Goal: Task Accomplishment & Management: Complete application form

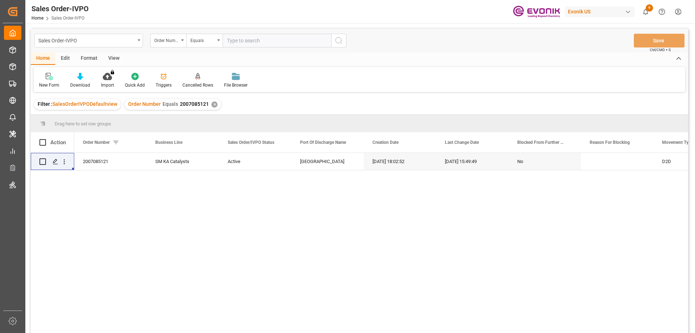
click at [259, 42] on input "text" at bounding box center [277, 41] width 109 height 14
paste input "0046466103"
type input "0046466103"
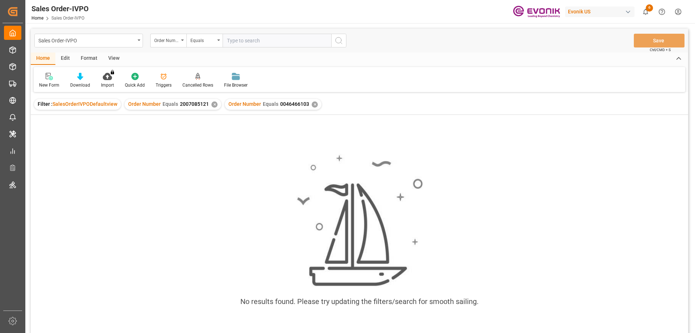
click at [211, 104] on div "✕" at bounding box center [214, 104] width 6 height 6
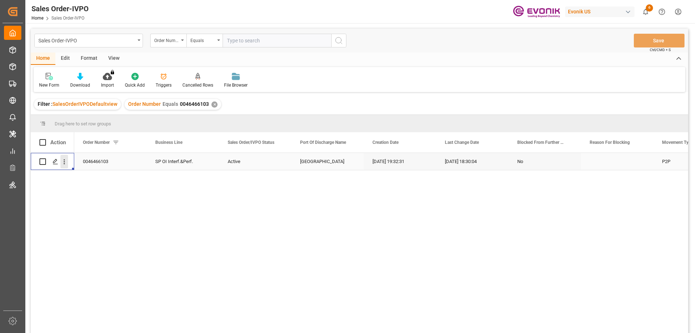
click at [64, 164] on icon "open menu" at bounding box center [64, 161] width 1 height 5
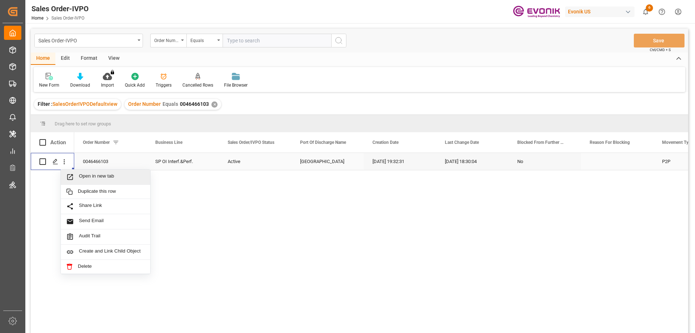
click at [88, 177] on span "Open in new tab" at bounding box center [112, 177] width 66 height 8
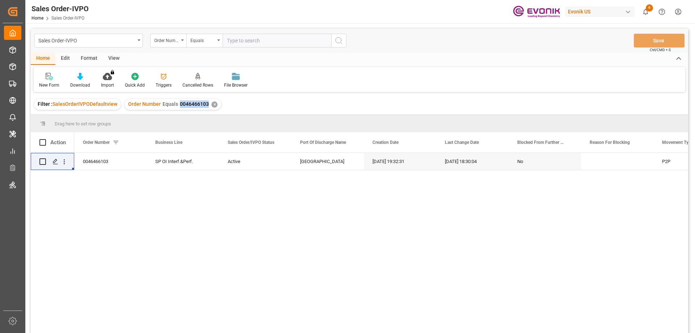
drag, startPoint x: 178, startPoint y: 105, endPoint x: 206, endPoint y: 106, distance: 27.9
click at [206, 106] on span "0046466103" at bounding box center [194, 104] width 29 height 6
copy span "0046466103"
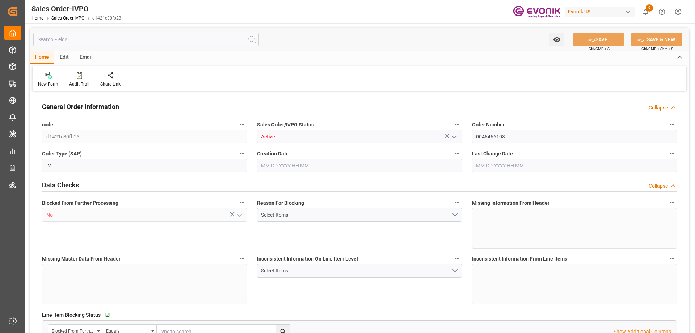
type input "DEHAM"
type input "0"
type input "1"
type input "1059"
type input "08-20-2025 19:32"
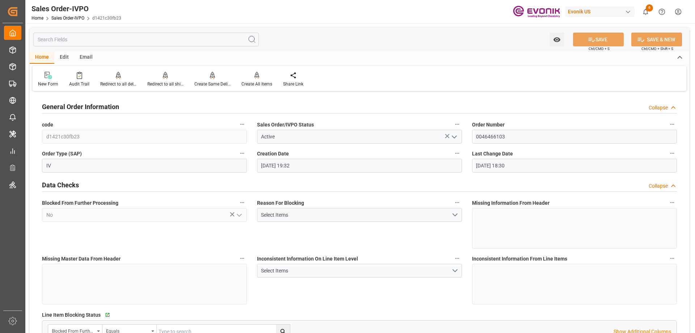
type input "08-21-2025 18:30"
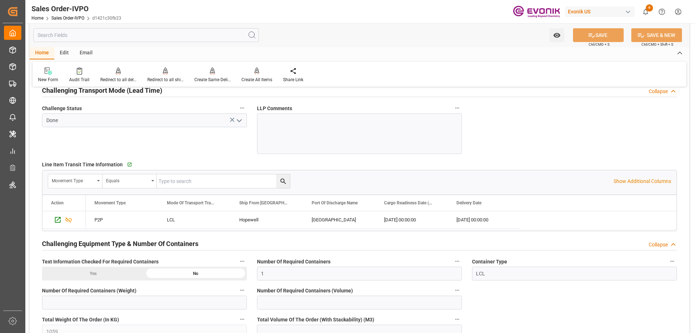
scroll to position [1339, 0]
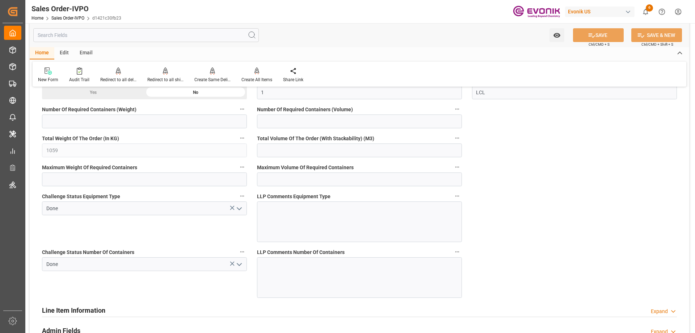
click at [240, 263] on icon "open menu" at bounding box center [239, 264] width 9 height 9
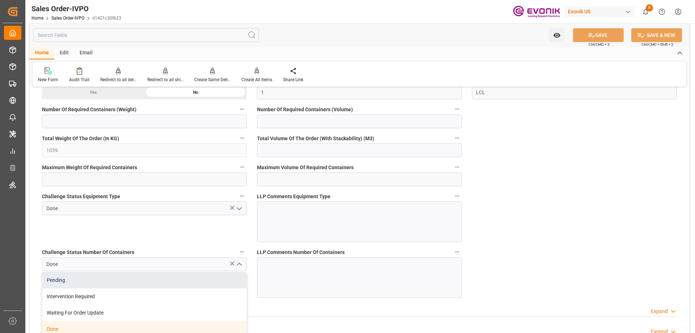
click at [75, 280] on div "Pending" at bounding box center [144, 280] width 204 height 16
type input "Pending"
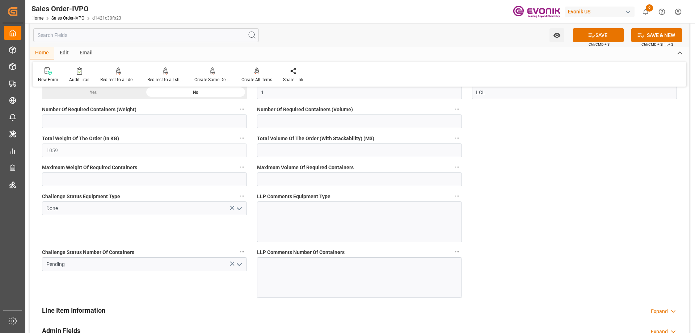
click at [238, 206] on icon "open menu" at bounding box center [239, 208] width 9 height 9
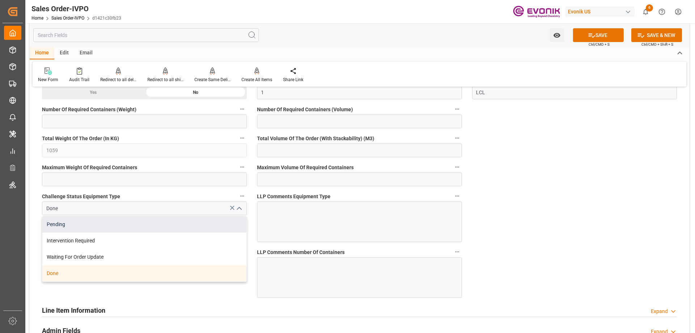
click at [84, 229] on div "Pending" at bounding box center [144, 224] width 204 height 16
type input "Pending"
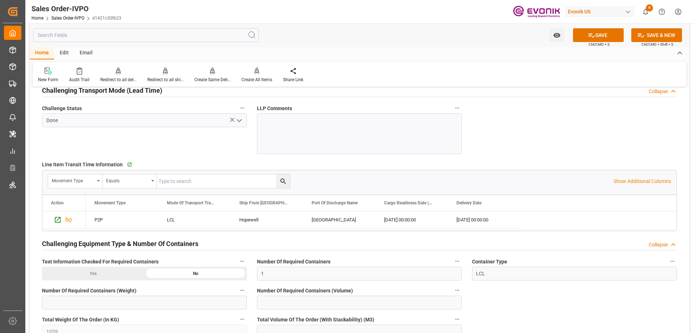
scroll to position [1122, 0]
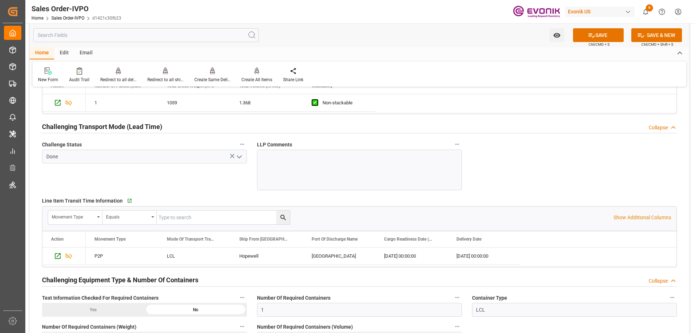
click at [236, 158] on icon "open menu" at bounding box center [239, 156] width 9 height 9
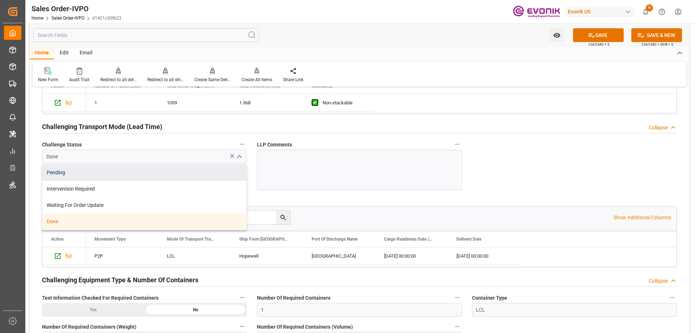
click at [64, 168] on div "Pending" at bounding box center [144, 172] width 204 height 16
type input "Pending"
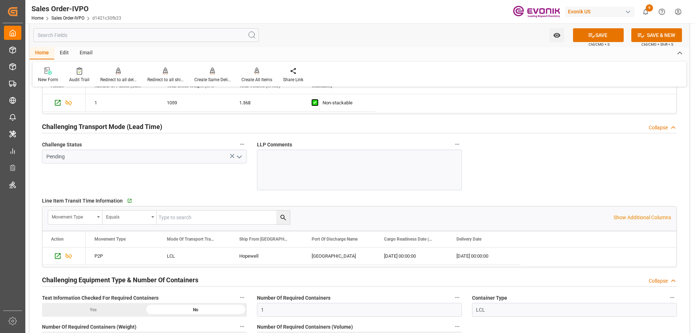
scroll to position [905, 0]
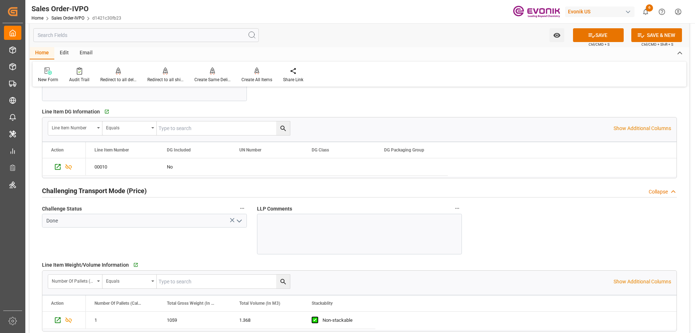
click at [242, 219] on icon "open menu" at bounding box center [239, 220] width 9 height 9
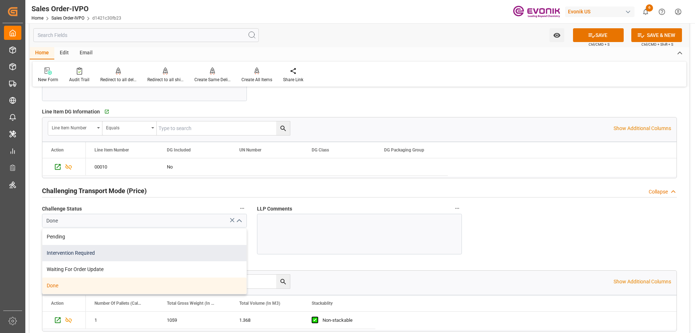
click at [62, 245] on div "Intervention Required" at bounding box center [144, 253] width 204 height 16
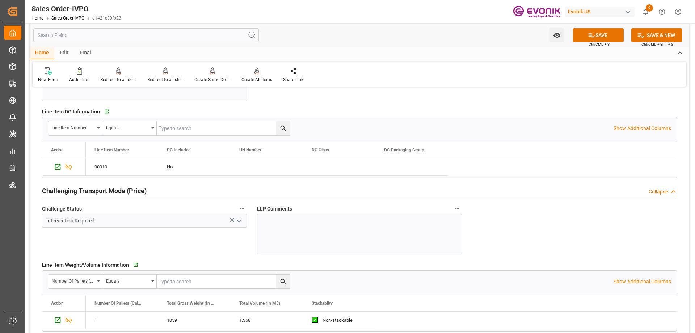
click at [237, 220] on polyline "open menu" at bounding box center [239, 221] width 4 height 2
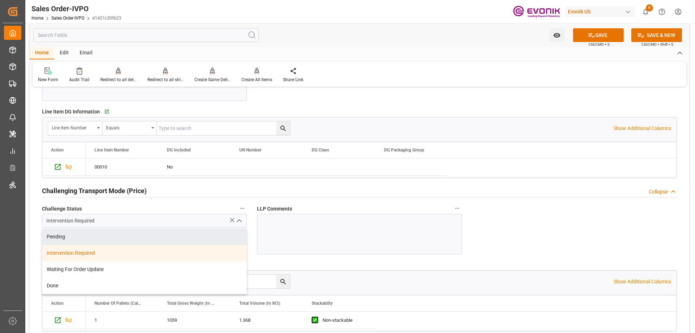
drag, startPoint x: 101, startPoint y: 232, endPoint x: 108, endPoint y: 232, distance: 6.9
click at [101, 232] on div "Pending" at bounding box center [144, 236] width 204 height 16
type input "Pending"
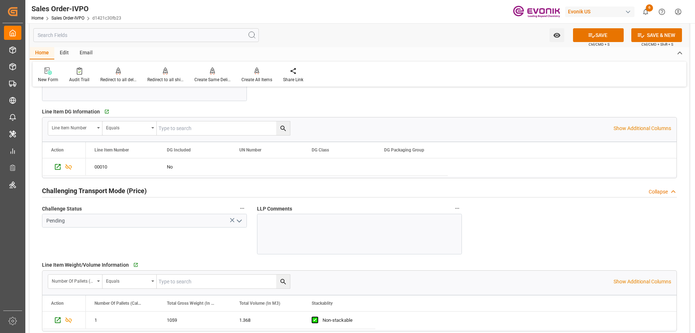
scroll to position [796, 0]
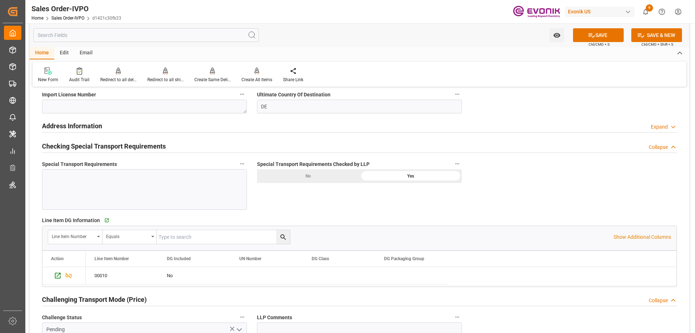
click at [327, 177] on div "No" at bounding box center [308, 176] width 102 height 14
click at [605, 31] on button "SAVE" at bounding box center [598, 35] width 51 height 14
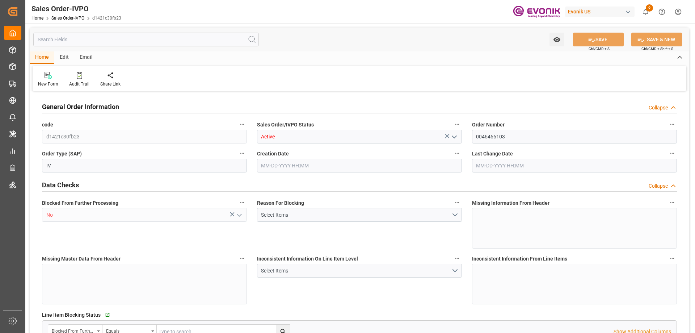
type input "DEHAM"
type input "0"
type input "1"
type input "1059"
type input "08-20-2025 19:32"
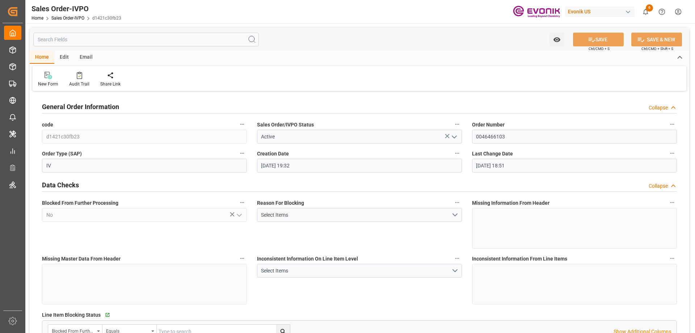
type input "08-21-2025 18:51"
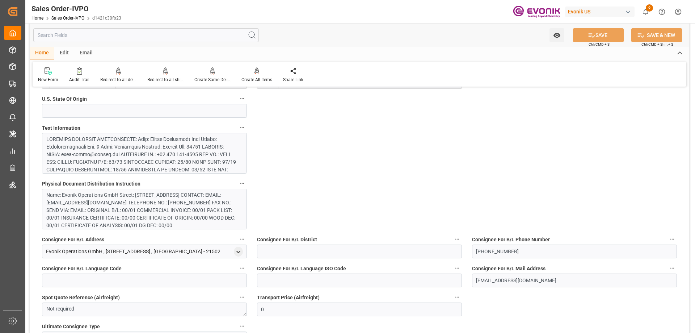
scroll to position [724, 0]
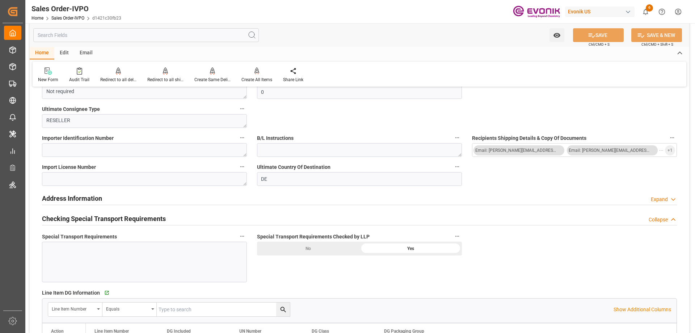
click at [330, 262] on div "Special Transport Requirements Checked by LLP No Yes" at bounding box center [359, 257] width 215 height 56
click at [321, 249] on div "No" at bounding box center [308, 248] width 102 height 14
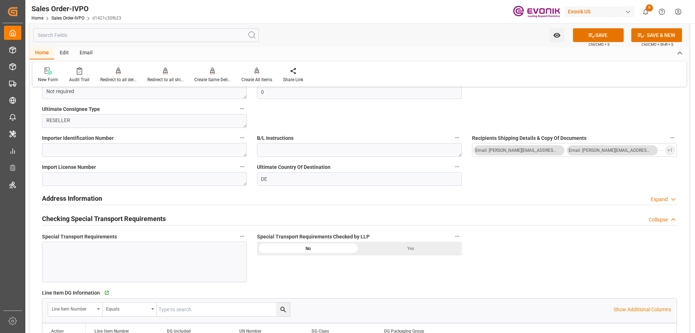
scroll to position [905, 0]
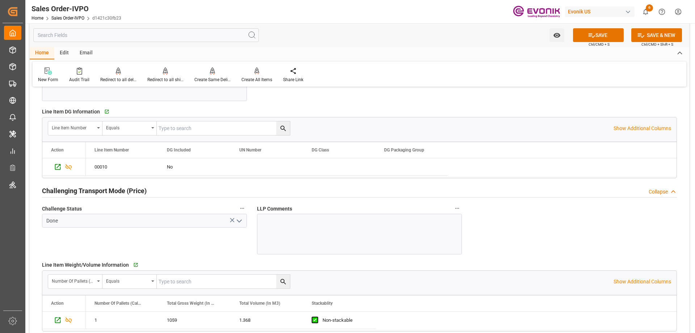
click at [240, 225] on icon "open menu" at bounding box center [239, 220] width 9 height 9
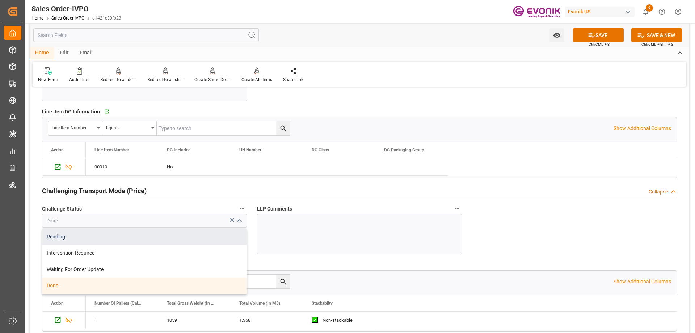
click at [50, 239] on div "Pending" at bounding box center [144, 236] width 204 height 16
type input "Pending"
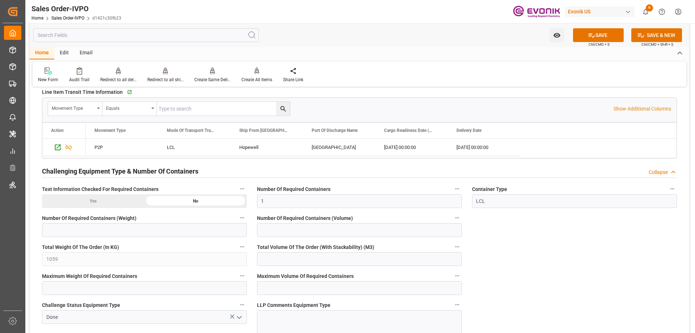
scroll to position [1375, 0]
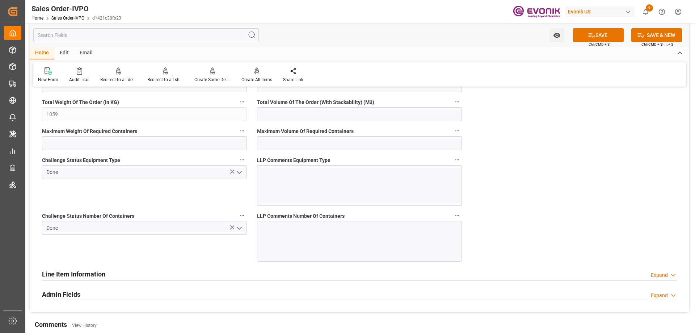
click at [241, 226] on icon "open menu" at bounding box center [239, 228] width 9 height 9
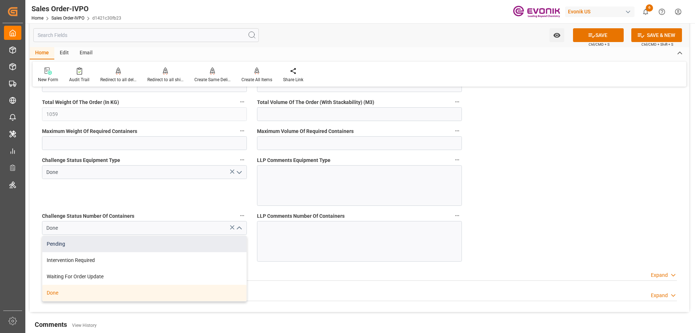
click at [97, 242] on div "Pending" at bounding box center [144, 244] width 204 height 16
type input "Pending"
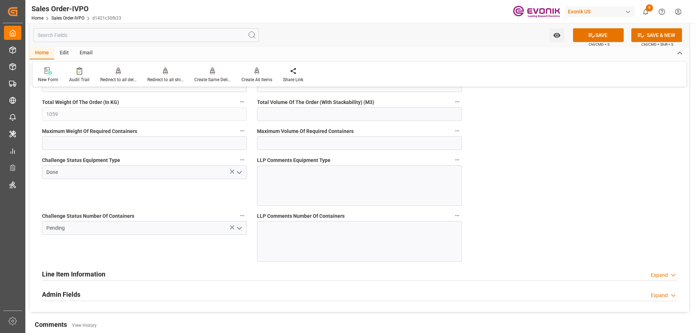
click at [240, 169] on icon "open menu" at bounding box center [239, 172] width 9 height 9
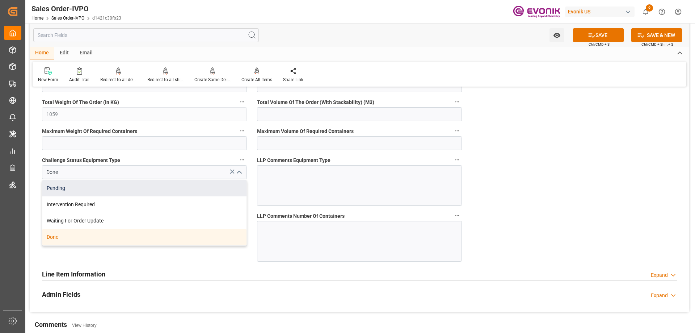
click at [78, 192] on div "Pending" at bounding box center [144, 188] width 204 height 16
type input "Pending"
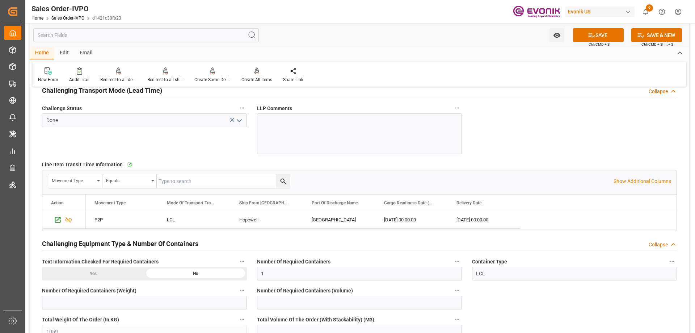
scroll to position [1049, 0]
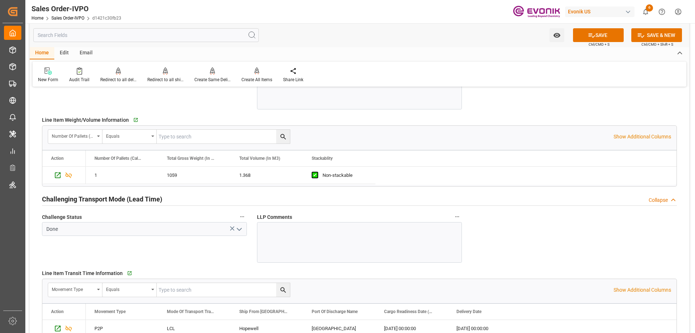
click at [238, 229] on polyline "open menu" at bounding box center [239, 229] width 4 height 2
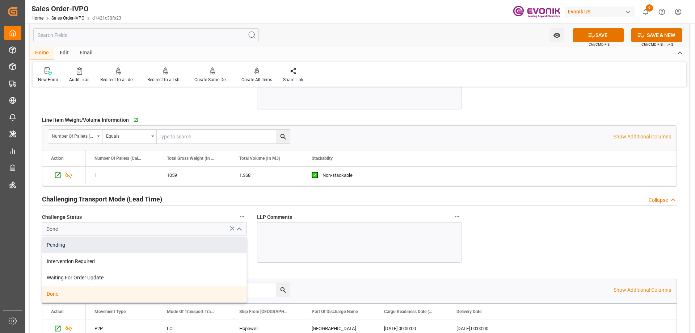
click at [65, 247] on div "Pending" at bounding box center [144, 245] width 204 height 16
type input "Pending"
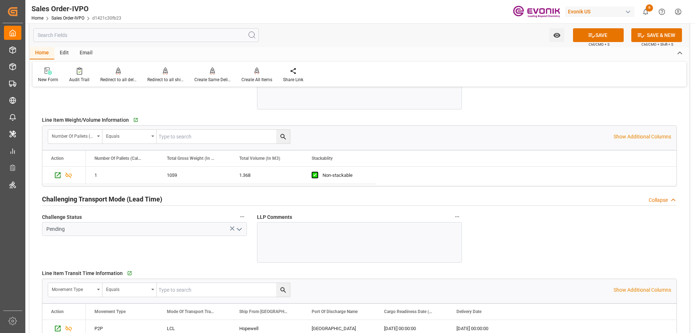
scroll to position [941, 0]
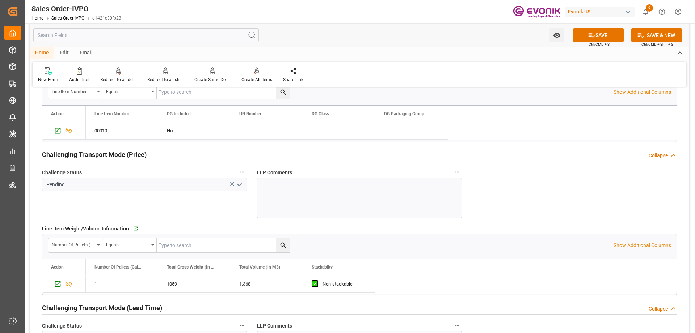
click at [302, 189] on div at bounding box center [359, 197] width 205 height 41
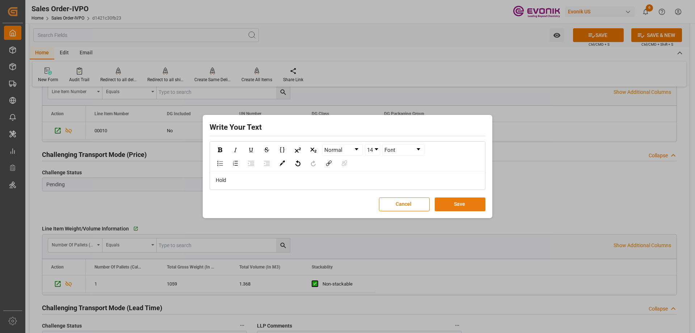
click at [466, 204] on button "Save" at bounding box center [460, 204] width 51 height 14
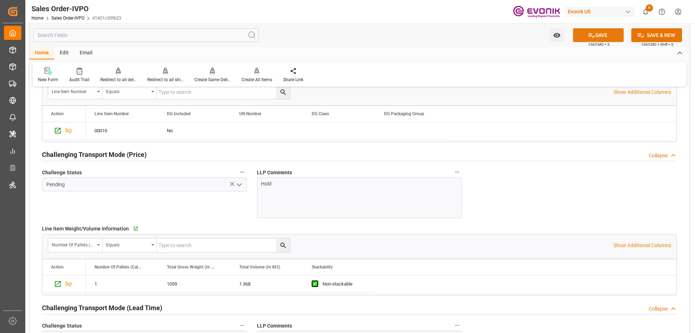
click at [594, 37] on button "SAVE" at bounding box center [598, 35] width 51 height 14
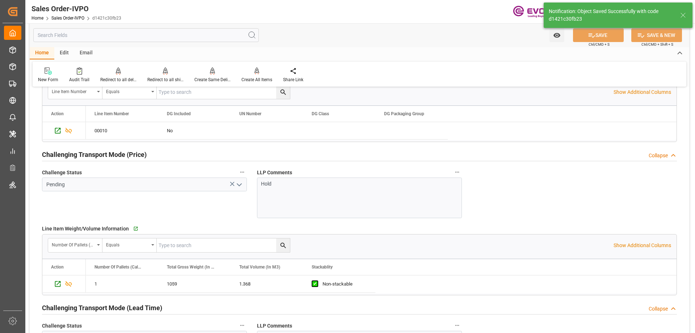
type input "08-21-2025 18:53"
type input "Yes"
click at [405, 13] on div "Sales Order-IVPO Home Sales Order-IVPO d1421c30fb23 Evonik US 6 Notifications O…" at bounding box center [357, 11] width 674 height 23
